Goal: Register for event/course

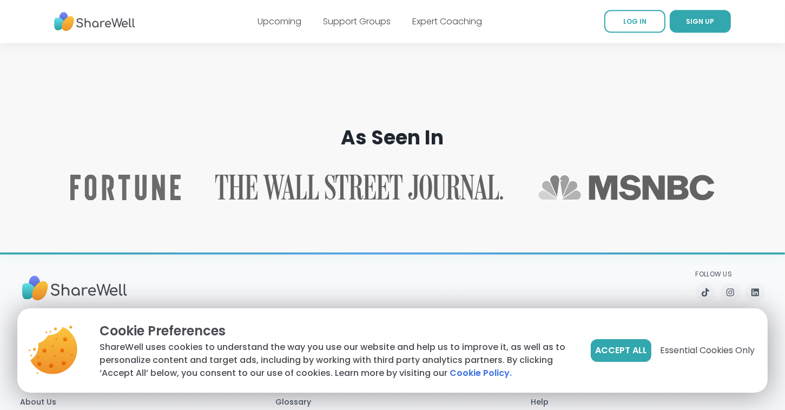
scroll to position [1743, 0]
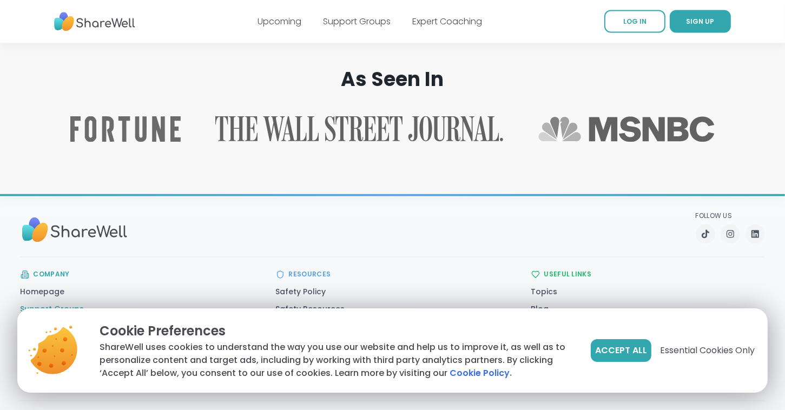
click at [63, 304] on link "Support Groups" at bounding box center [53, 309] width 64 height 11
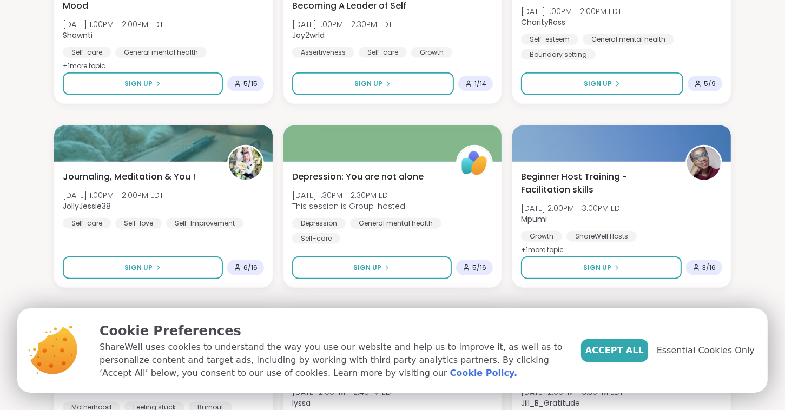
scroll to position [1168, 0]
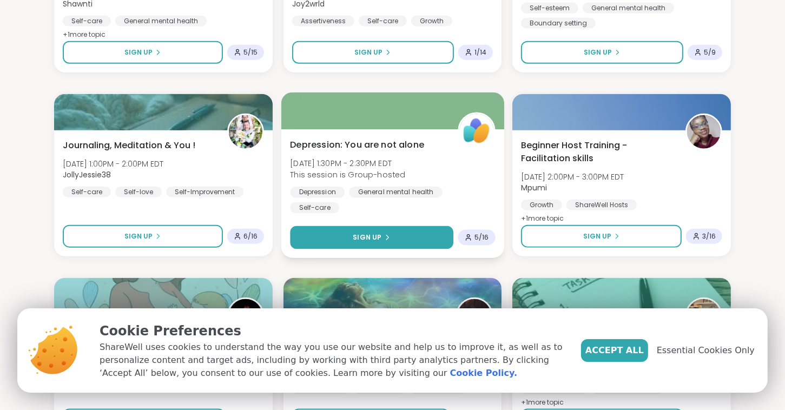
click at [366, 238] on span "Sign Up" at bounding box center [367, 237] width 29 height 10
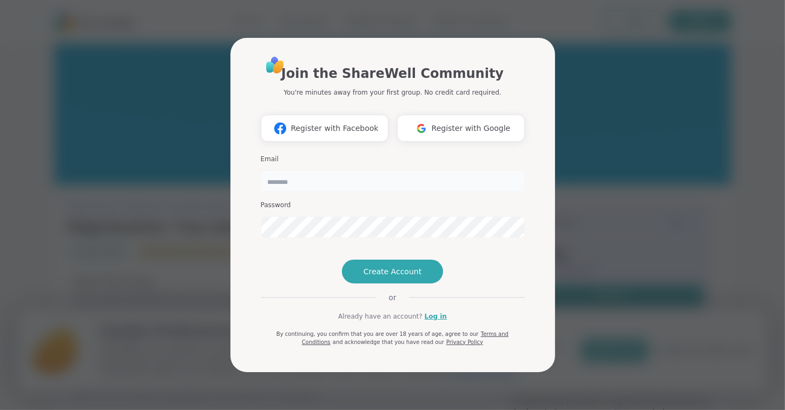
click at [278, 170] on input "email" at bounding box center [393, 181] width 264 height 22
type input "**********"
click at [371, 277] on span "Create Account" at bounding box center [392, 271] width 58 height 11
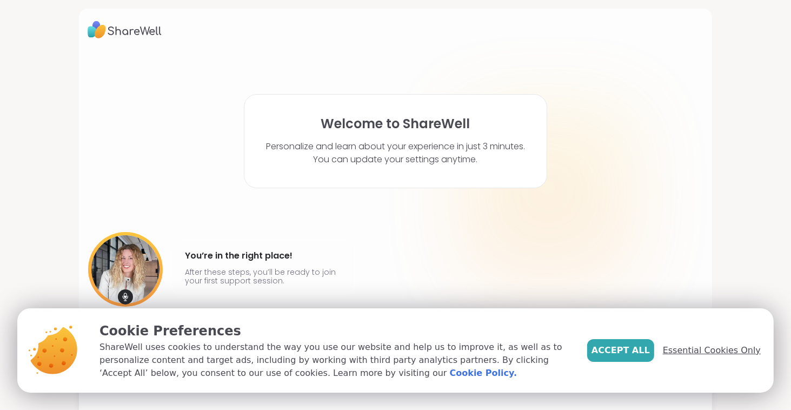
click at [679, 353] on span "Essential Cookies Only" at bounding box center [712, 350] width 98 height 13
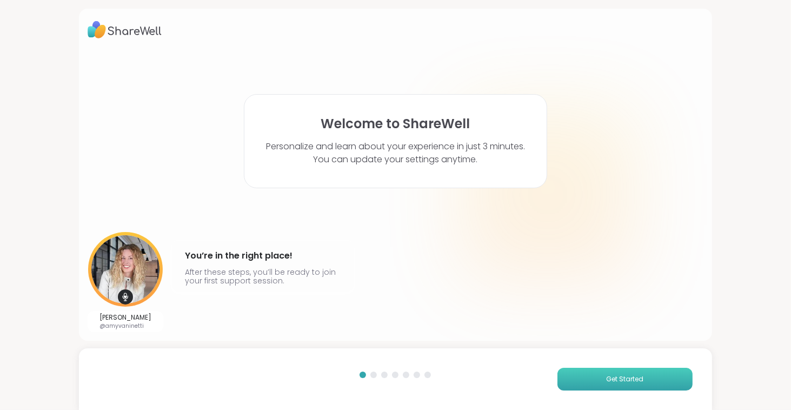
click at [608, 378] on span "Get Started" at bounding box center [624, 379] width 37 height 10
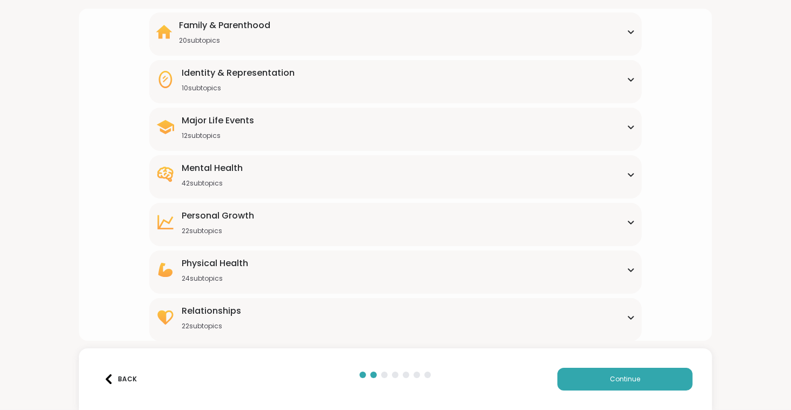
scroll to position [54, 0]
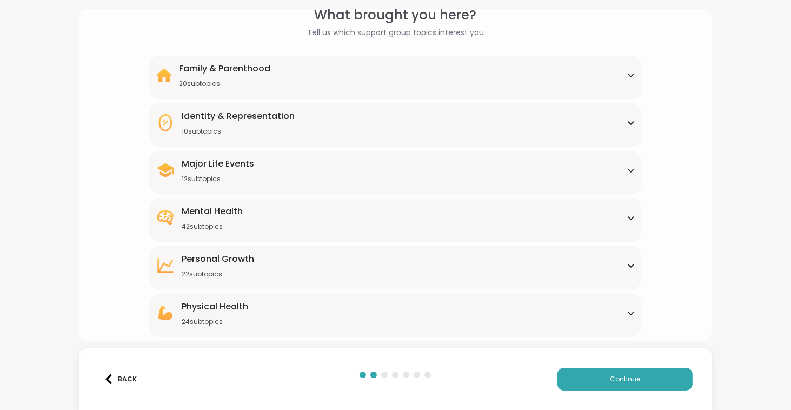
click at [245, 219] on div "Mental Health 42 subtopics" at bounding box center [396, 218] width 480 height 26
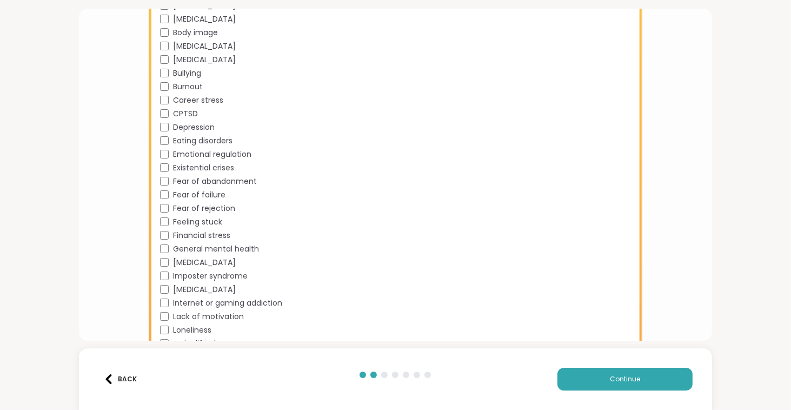
scroll to position [314, 0]
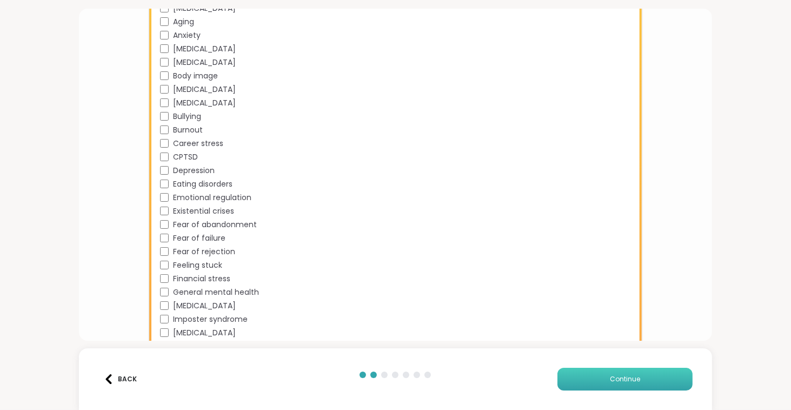
click at [601, 377] on button "Continue" at bounding box center [624, 379] width 135 height 23
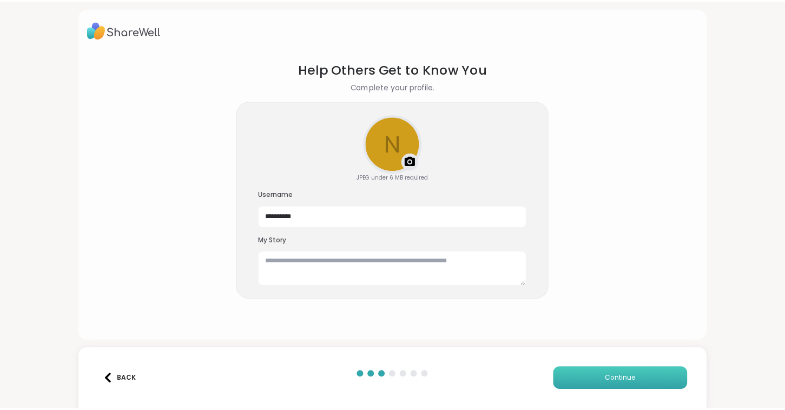
scroll to position [0, 0]
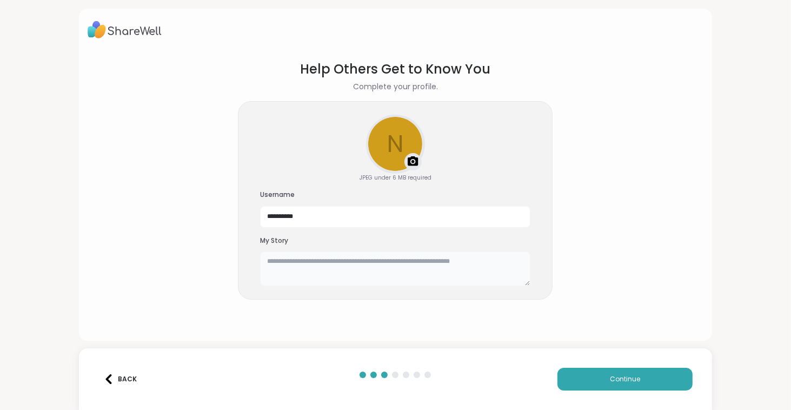
click at [275, 268] on textarea at bounding box center [395, 268] width 270 height 35
click at [262, 260] on textarea "**********" at bounding box center [395, 268] width 270 height 35
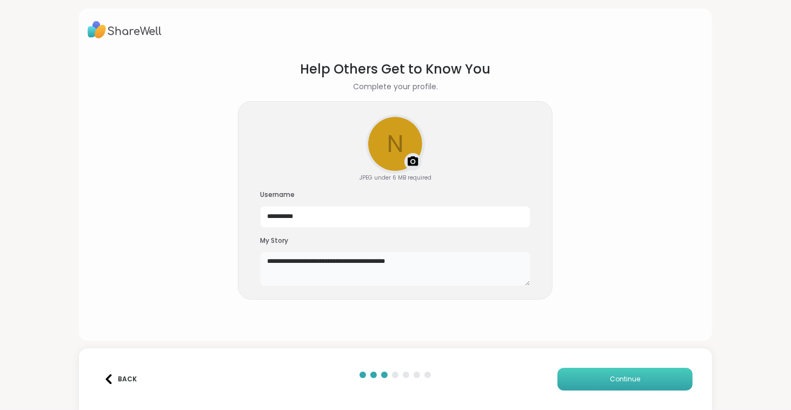
type textarea "**********"
click at [593, 377] on button "Continue" at bounding box center [624, 379] width 135 height 23
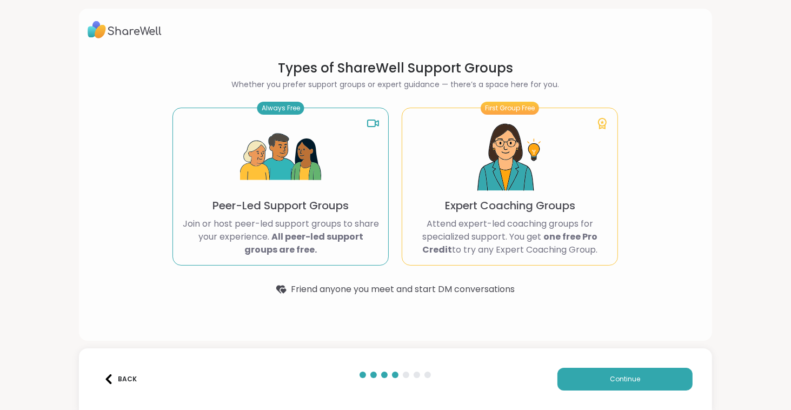
click at [287, 214] on div "Always Free Peer-Led Support Groups Join or host peer-led support groups to sha…" at bounding box center [280, 187] width 216 height 158
click at [284, 108] on div "Always Free" at bounding box center [280, 108] width 47 height 13
click at [277, 192] on img at bounding box center [280, 157] width 81 height 81
click at [576, 380] on button "Continue" at bounding box center [624, 379] width 135 height 23
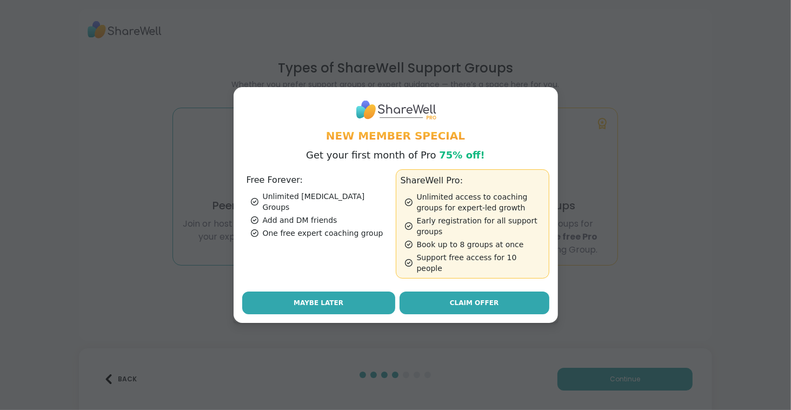
click at [342, 300] on button "Maybe Later" at bounding box center [318, 302] width 153 height 23
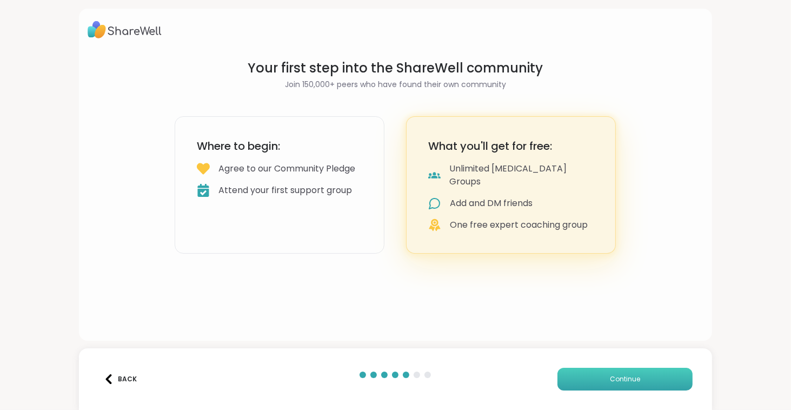
click at [616, 382] on span "Continue" at bounding box center [625, 379] width 30 height 10
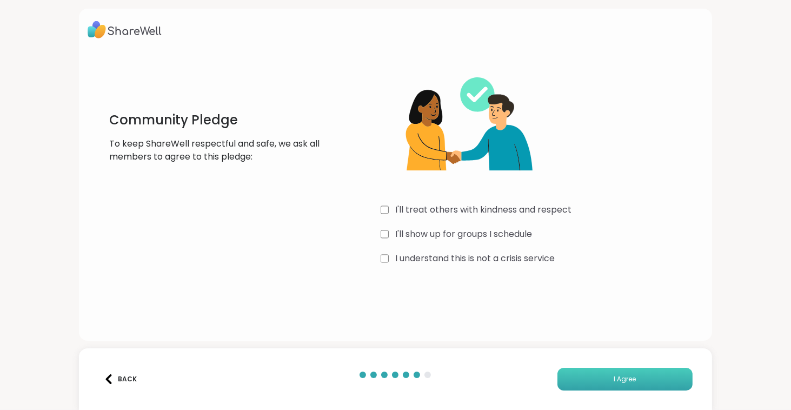
click at [614, 381] on span "I Agree" at bounding box center [625, 379] width 22 height 10
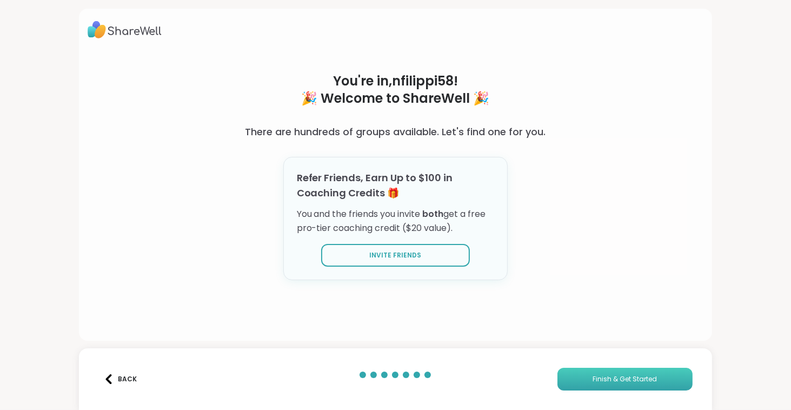
click at [612, 381] on span "Finish & Get Started" at bounding box center [625, 379] width 64 height 10
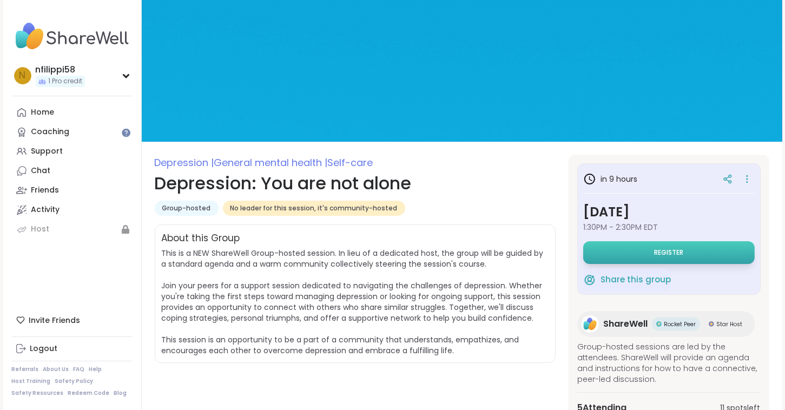
click at [660, 250] on span "Register" at bounding box center [668, 252] width 29 height 9
drag, startPoint x: 521, startPoint y: 0, endPoint x: 64, endPoint y: 283, distance: 538.0
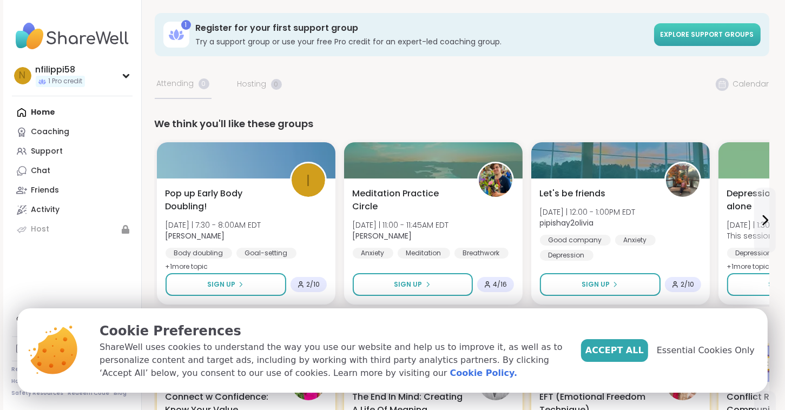
click at [688, 35] on span "Explore support groups" at bounding box center [707, 34] width 94 height 9
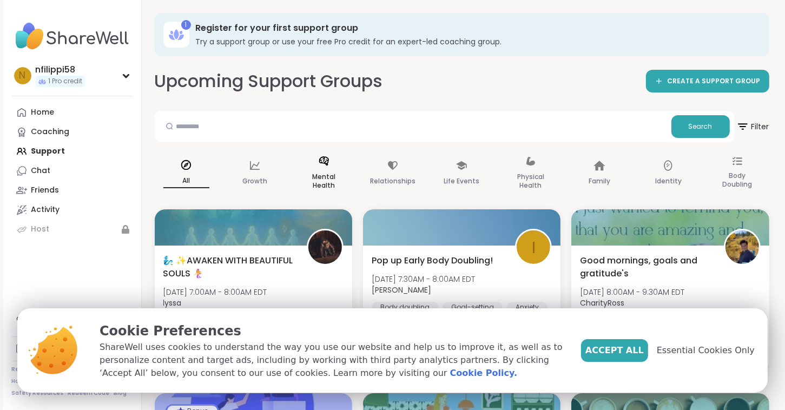
click at [329, 172] on div "Mental Health" at bounding box center [323, 174] width 63 height 54
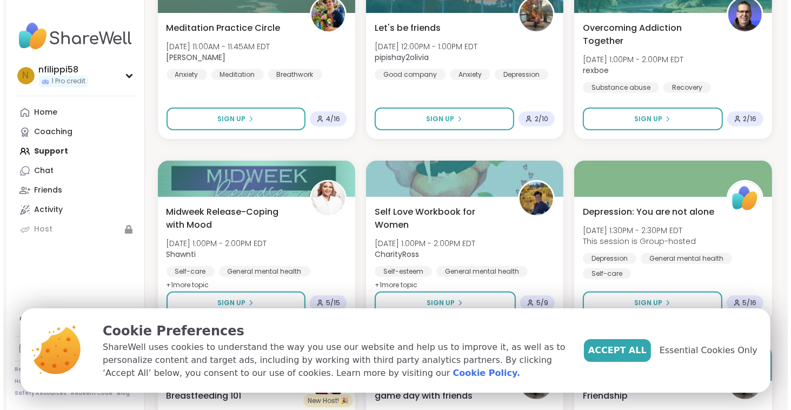
scroll to position [476, 0]
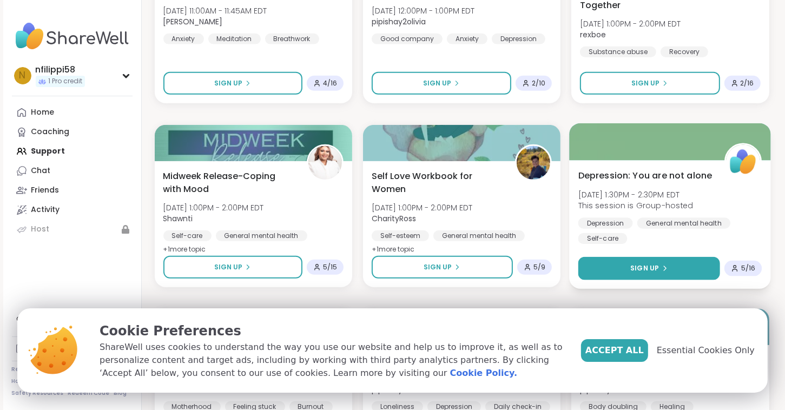
click at [666, 268] on icon at bounding box center [664, 268] width 6 height 6
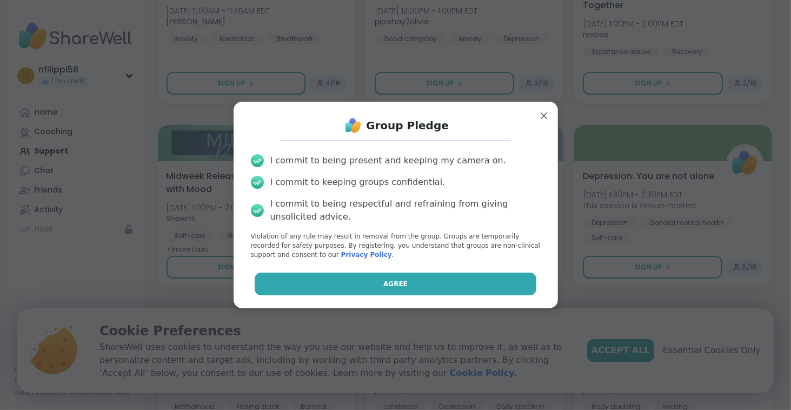
click at [404, 285] on button "Agree" at bounding box center [396, 283] width 282 height 23
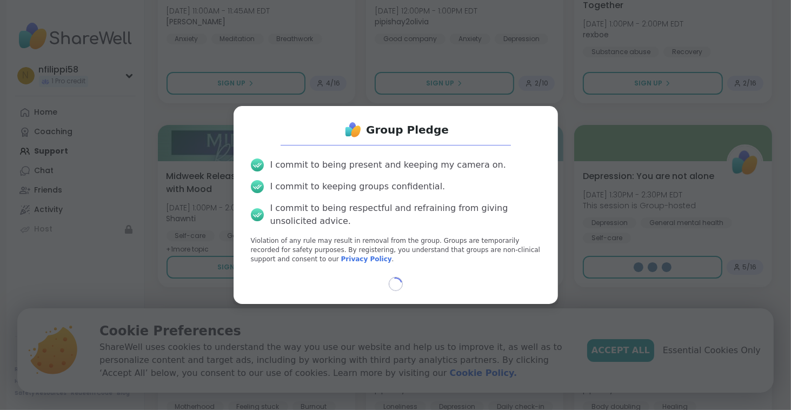
select select "**"
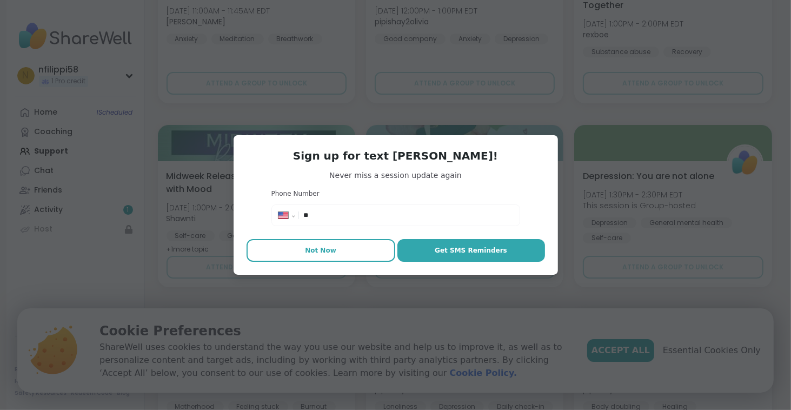
click at [331, 252] on button "Not Now" at bounding box center [321, 250] width 149 height 23
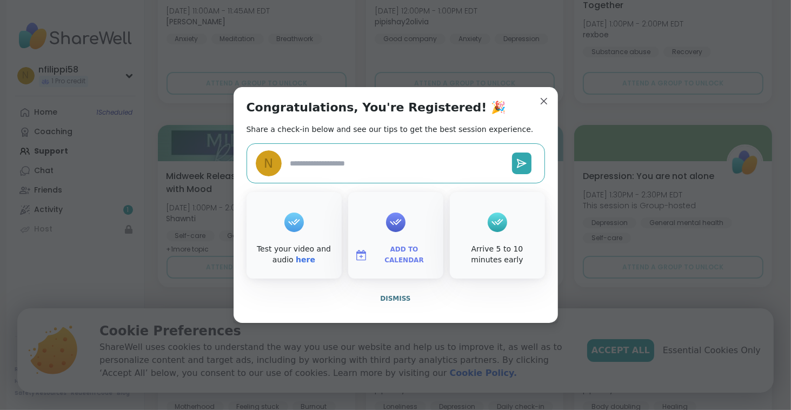
click at [306, 243] on div "Test your video and audio here" at bounding box center [294, 235] width 95 height 87
click at [296, 260] on link "here" at bounding box center [305, 259] width 19 height 9
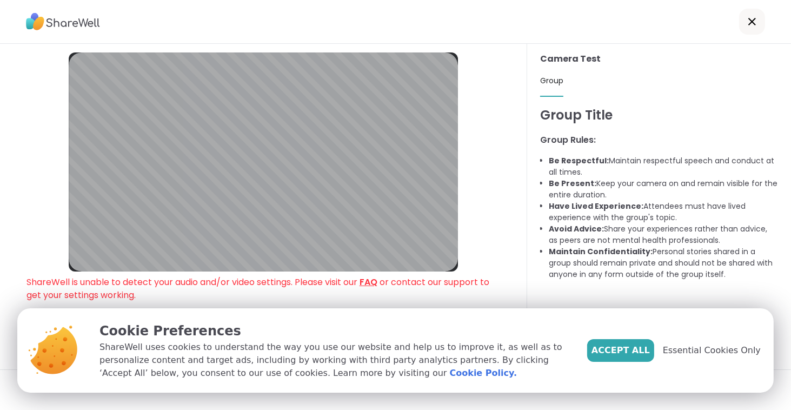
click at [129, 9] on div at bounding box center [395, 22] width 791 height 44
